Goal: Information Seeking & Learning: Learn about a topic

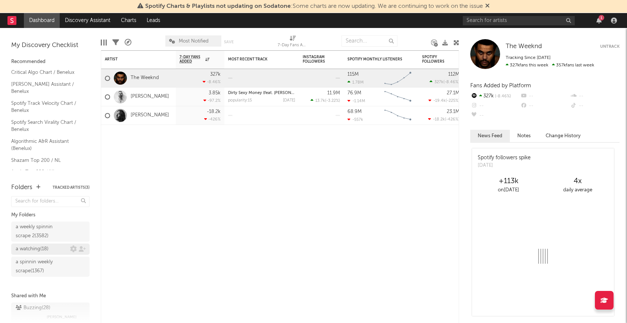
scroll to position [12, 0]
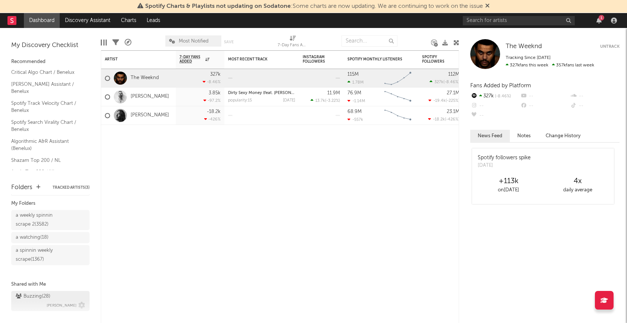
click at [35, 295] on div "Buzzing ( 28 )" at bounding box center [33, 296] width 35 height 9
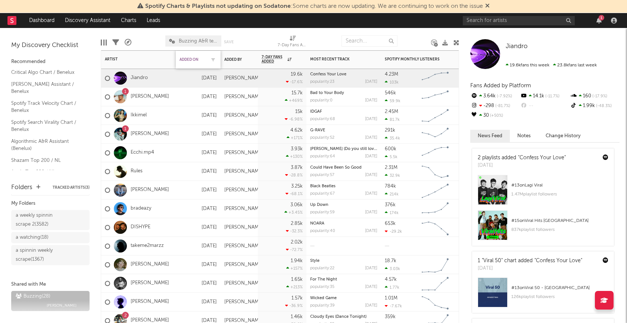
click at [196, 61] on div "Added On" at bounding box center [193, 60] width 26 height 4
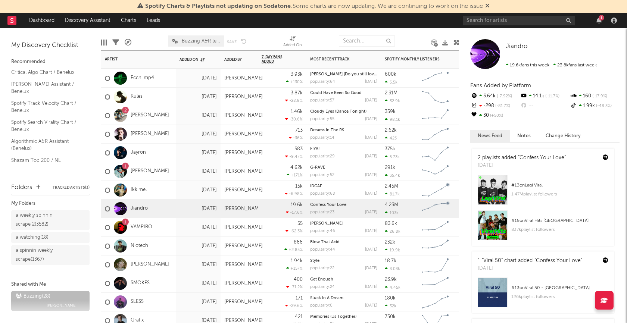
click at [165, 77] on div "Ecchi.mp4" at bounding box center [138, 78] width 75 height 19
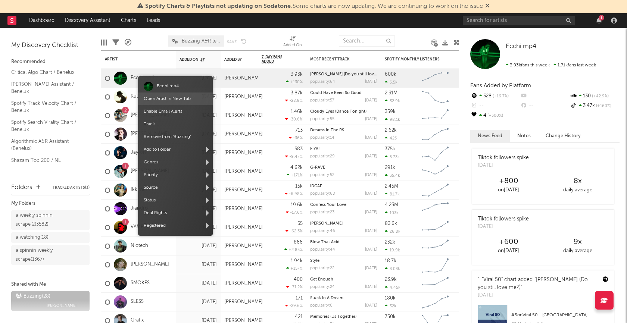
click at [166, 99] on link "Open Artist in New Tab" at bounding box center [167, 99] width 47 height 4
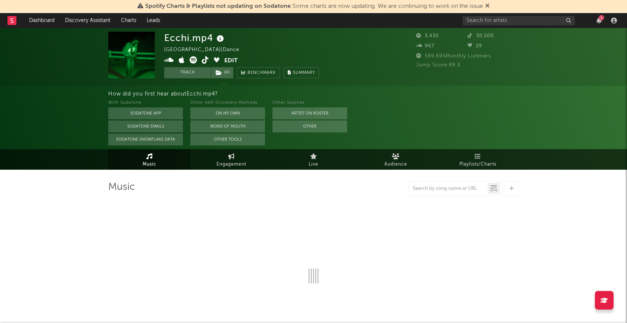
select select "1w"
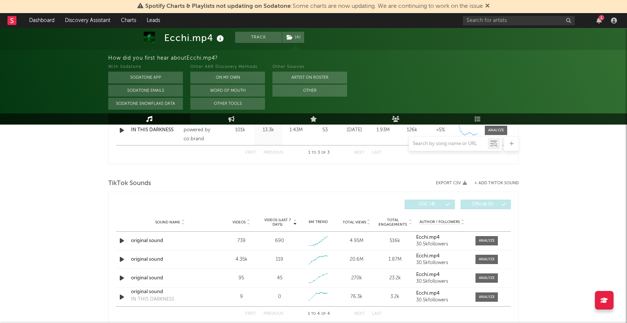
scroll to position [402, 0]
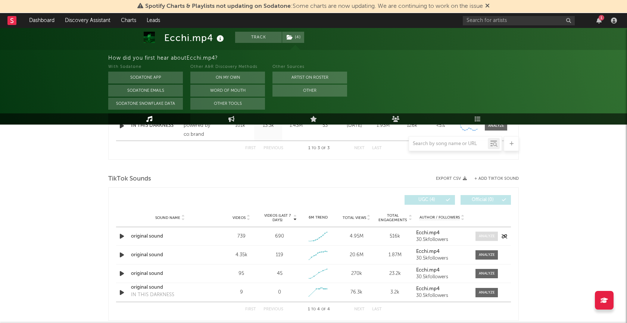
click at [487, 234] on div at bounding box center [487, 237] width 16 height 6
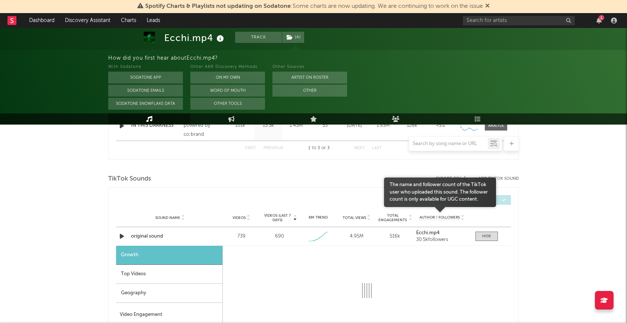
select select "1w"
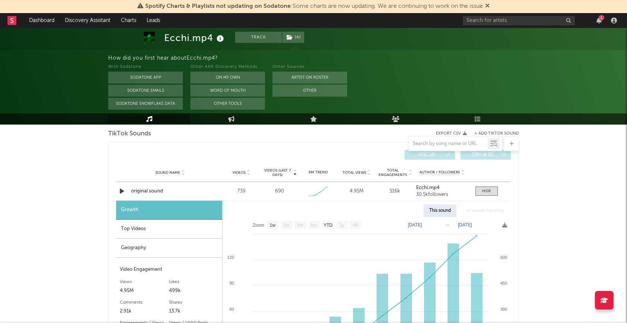
scroll to position [464, 0]
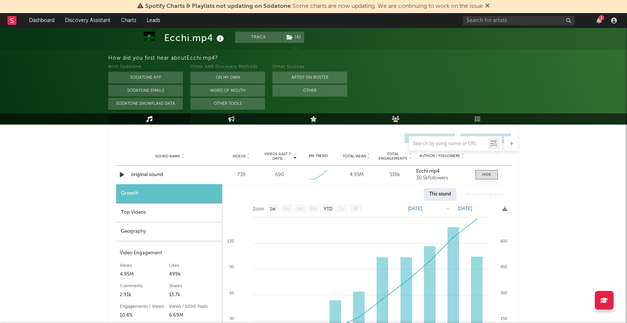
click at [152, 210] on div "Top Videos" at bounding box center [169, 212] width 106 height 19
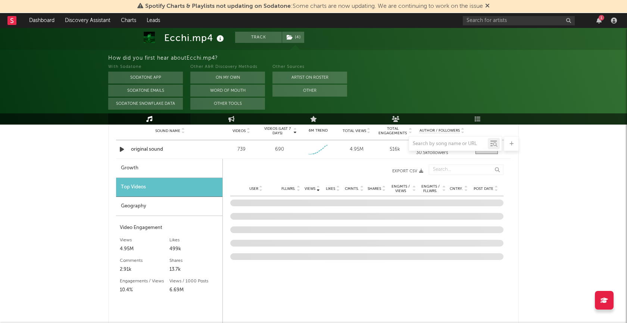
scroll to position [497, 0]
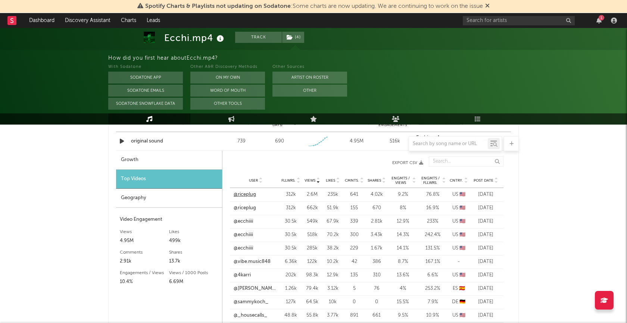
click at [250, 194] on link "@riceplug" at bounding box center [245, 194] width 22 height 7
